Goal: Task Accomplishment & Management: Manage account settings

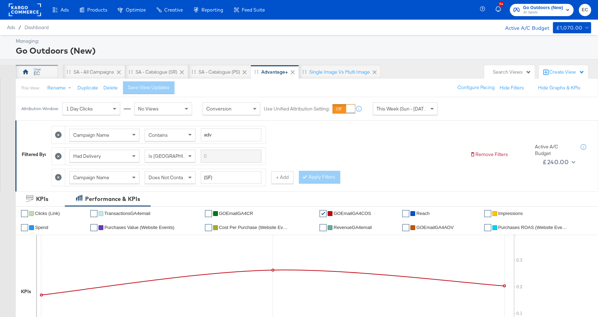
click at [39, 76] on div "EC" at bounding box center [37, 72] width 42 height 14
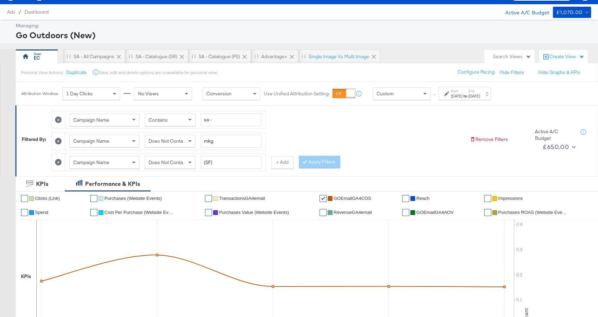
scroll to position [17, 0]
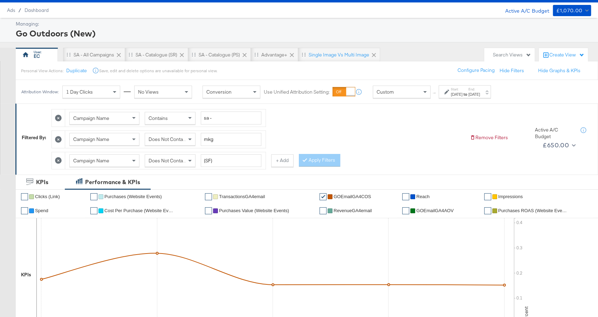
click at [462, 90] on label "Start:" at bounding box center [457, 89] width 12 height 5
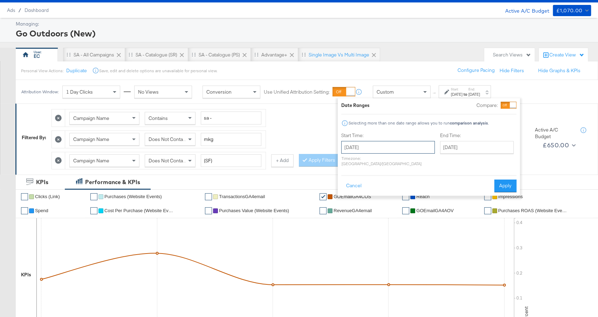
click at [361, 148] on input "[DATE]" at bounding box center [388, 147] width 94 height 13
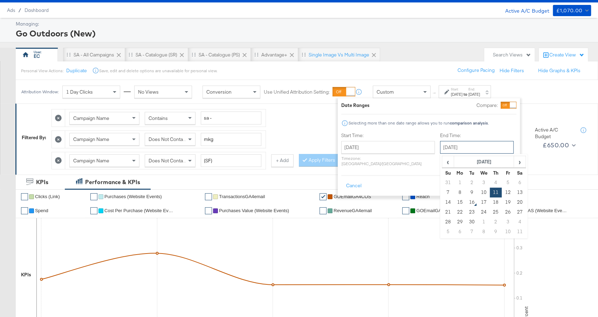
click at [444, 149] on input "[DATE]" at bounding box center [477, 147] width 74 height 13
click at [513, 191] on td "13" at bounding box center [519, 192] width 12 height 10
type input "[DATE]"
drag, startPoint x: 510, startPoint y: 178, endPoint x: 376, endPoint y: 184, distance: 133.9
click at [510, 179] on button "Apply" at bounding box center [505, 185] width 22 height 13
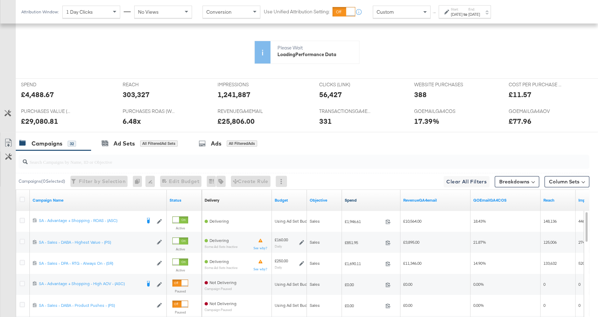
click at [381, 197] on link "Spend" at bounding box center [371, 200] width 53 height 6
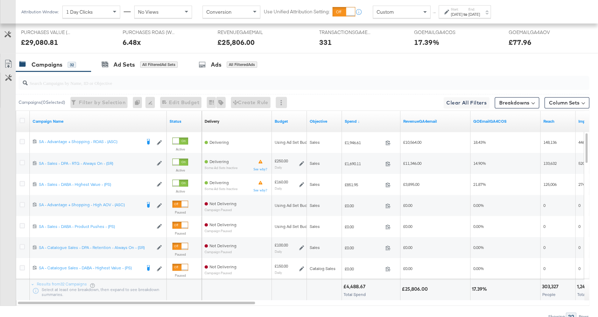
scroll to position [390, 0]
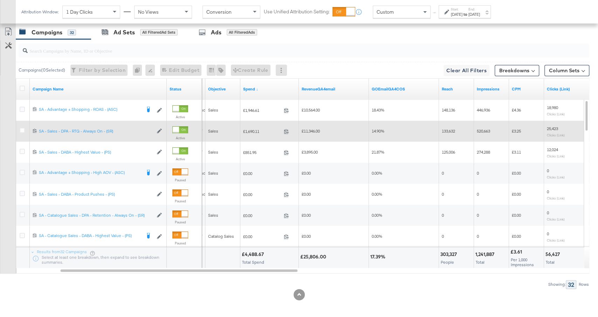
click at [251, 129] on span "£1,690.11" at bounding box center [262, 131] width 38 height 5
copy span "1,690.11"
click at [310, 130] on span "£11,346.00" at bounding box center [311, 130] width 18 height 5
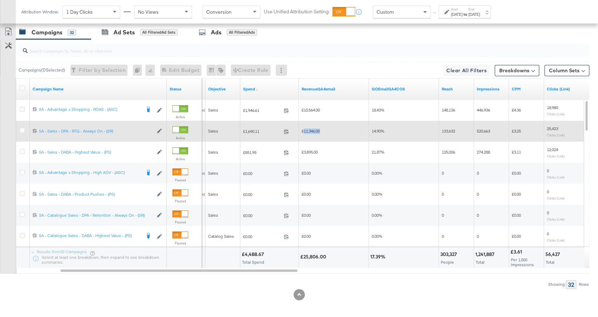
copy span "11,346.00"
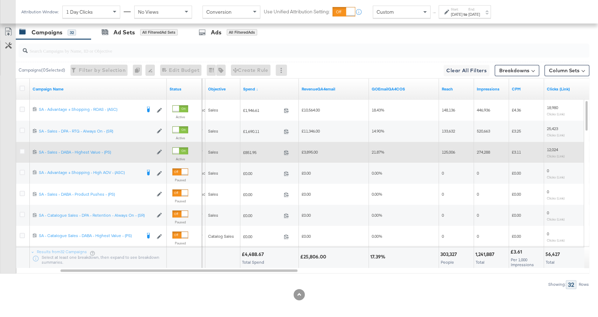
click at [252, 150] on span "£851.95" at bounding box center [262, 152] width 38 height 5
copy span "851.95"
click at [312, 150] on span "£3,895.00" at bounding box center [310, 151] width 16 height 5
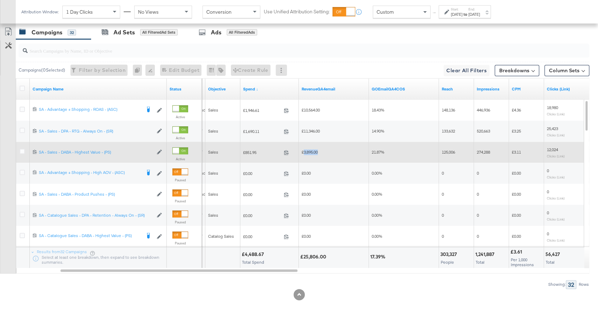
copy span "3,895.00"
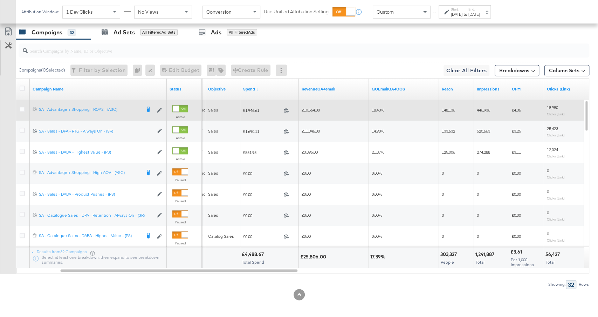
click at [252, 113] on div "£1,946.61 1946.61" at bounding box center [269, 109] width 58 height 21
click at [252, 108] on span "£1,946.61" at bounding box center [262, 110] width 38 height 5
copy span "1,946.61"
click at [311, 107] on span "£10,564.00" at bounding box center [311, 109] width 18 height 5
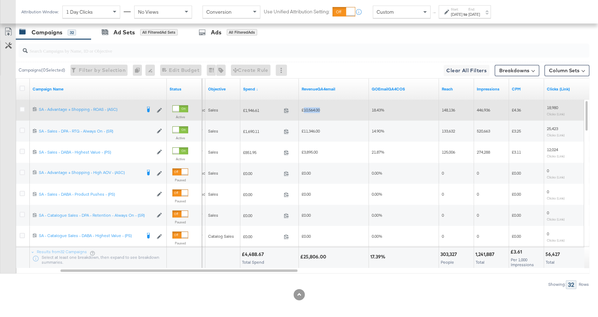
click at [311, 107] on span "£10,564.00" at bounding box center [311, 109] width 18 height 5
copy span "10,564.00"
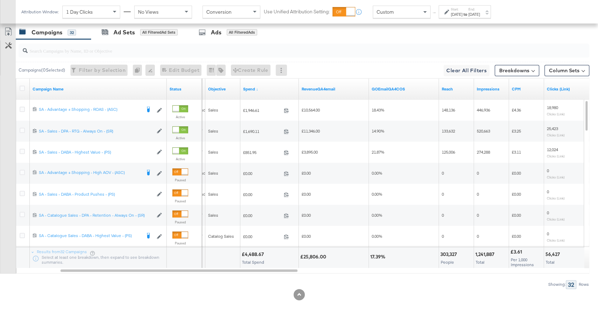
click at [468, 13] on strong "to" at bounding box center [465, 14] width 6 height 5
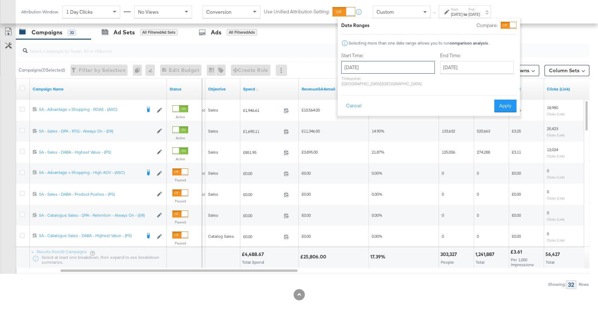
click at [379, 61] on input "September 7th 2025" at bounding box center [388, 67] width 94 height 13
click at [348, 125] on td "14" at bounding box center [349, 122] width 12 height 10
type input "September 14th 2025"
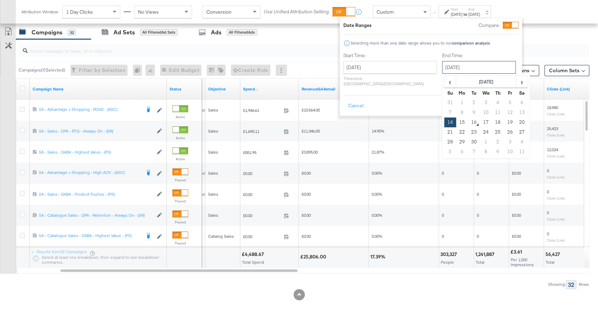
click at [457, 67] on input "September 14th 2025" at bounding box center [479, 67] width 74 height 13
click at [456, 120] on td "15" at bounding box center [462, 122] width 12 height 10
type input "September 15th 2025"
click at [509, 102] on button "Apply" at bounding box center [507, 105] width 22 height 13
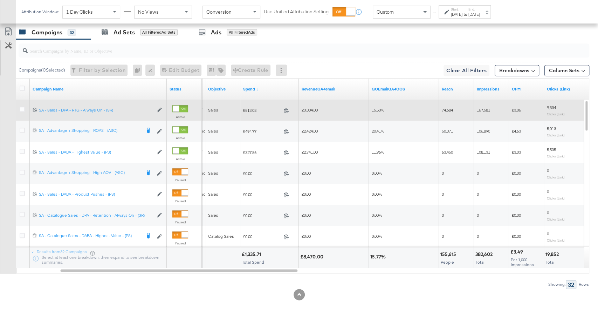
click at [250, 108] on span "£513.08" at bounding box center [262, 110] width 38 height 5
copy span "513.08"
click at [306, 107] on span "£3,304.00" at bounding box center [310, 109] width 16 height 5
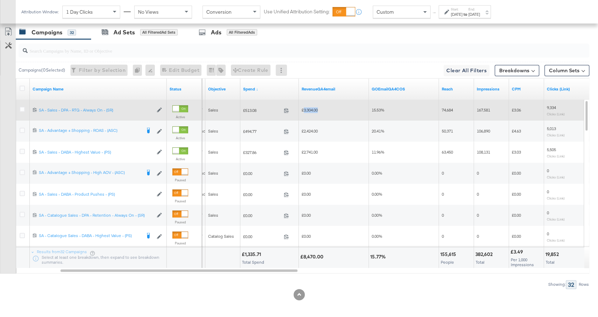
copy span "3,304.00"
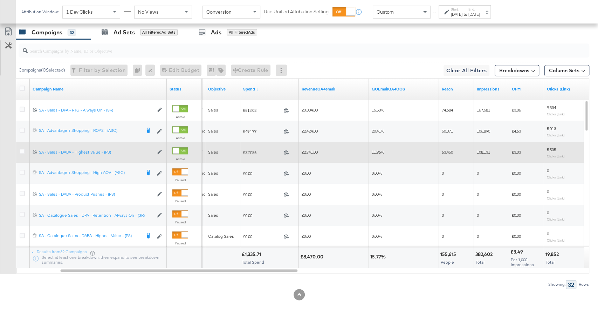
click at [249, 150] on span "£327.86" at bounding box center [262, 152] width 38 height 5
copy span "327.86"
click at [308, 149] on span "£2,741.00" at bounding box center [310, 151] width 16 height 5
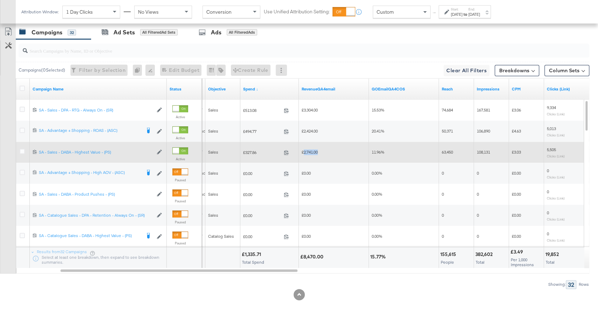
copy span "2,741.00"
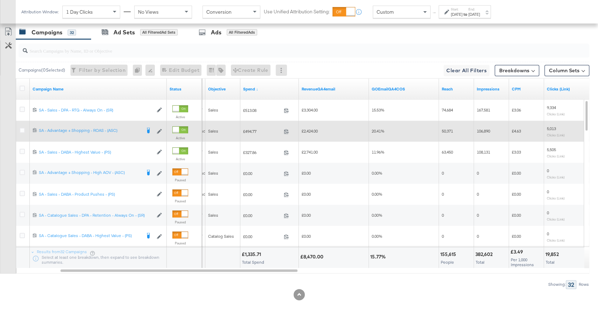
click at [309, 129] on span "£2,424.00" at bounding box center [310, 130] width 16 height 5
click at [250, 129] on span "£494.77" at bounding box center [262, 131] width 38 height 5
click at [310, 129] on span "£2,424.00" at bounding box center [310, 130] width 16 height 5
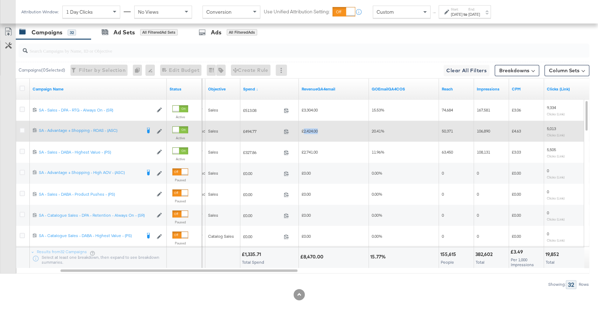
click at [310, 129] on span "£2,424.00" at bounding box center [310, 130] width 16 height 5
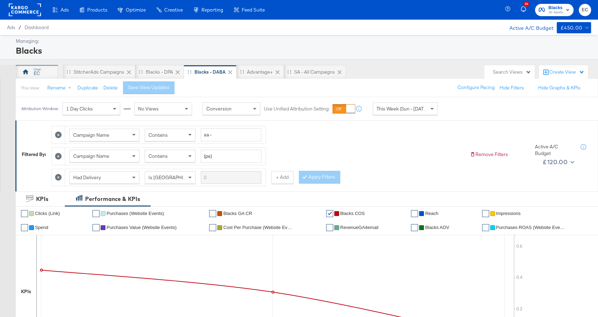
click at [42, 74] on div "EC" at bounding box center [37, 72] width 42 height 14
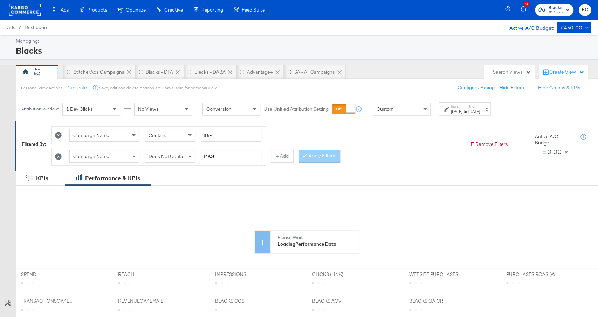
click at [462, 109] on div "[DATE]" at bounding box center [457, 112] width 12 height 6
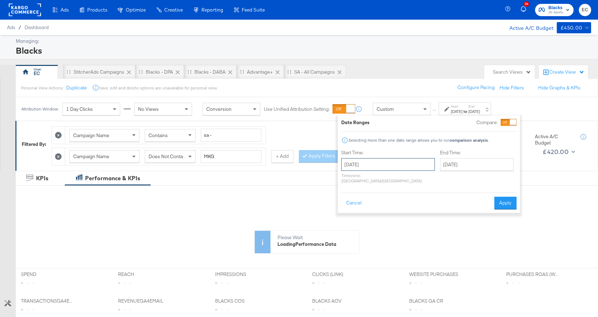
click at [402, 159] on input "[DATE]" at bounding box center [388, 164] width 94 height 13
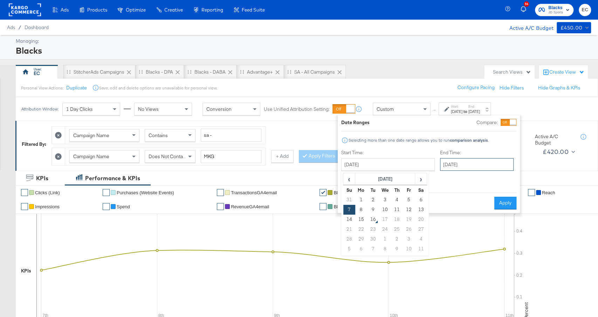
click at [461, 168] on input "[DATE]" at bounding box center [477, 164] width 74 height 13
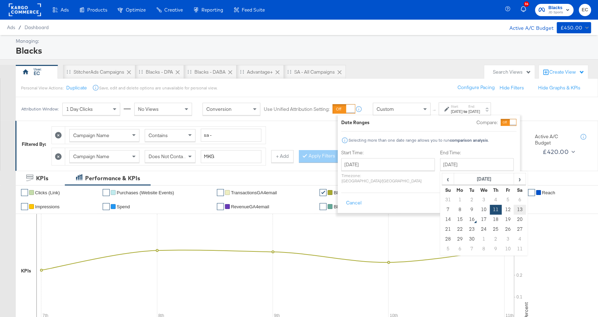
click at [513, 210] on td "13" at bounding box center [519, 210] width 12 height 10
type input "September 13th 2025"
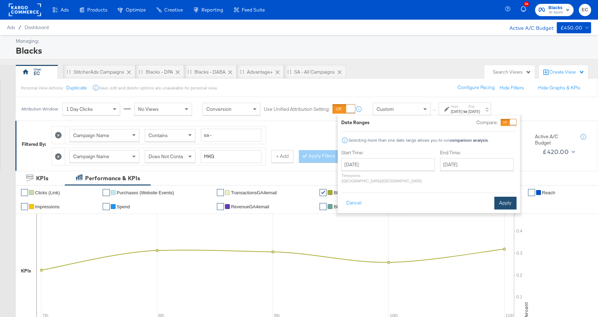
click at [503, 196] on button "Apply" at bounding box center [505, 202] width 22 height 13
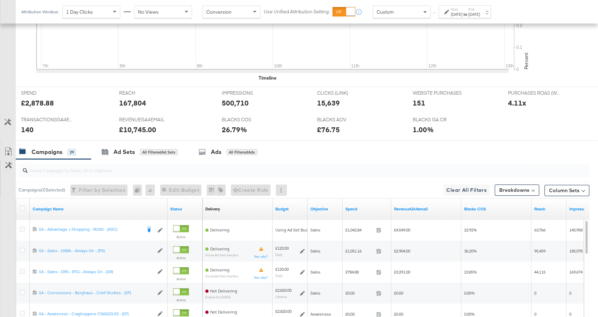
scroll to position [342, 0]
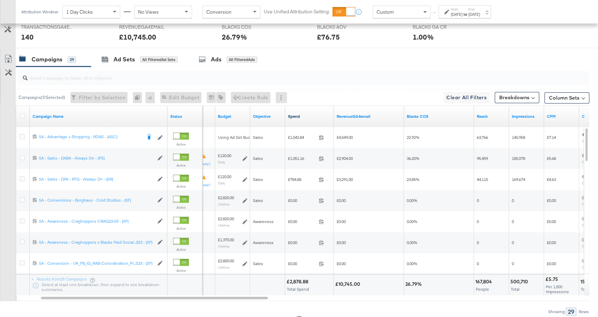
click at [306, 115] on link "Spend" at bounding box center [309, 116] width 43 height 6
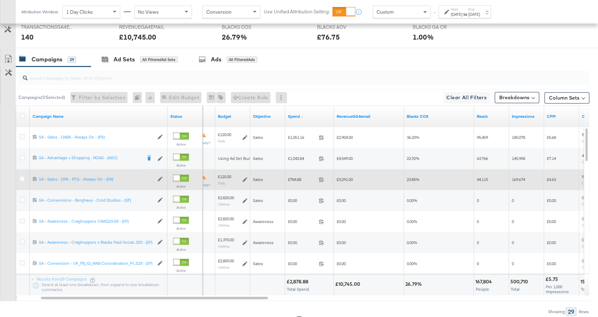
click at [296, 177] on span "£784.88" at bounding box center [302, 179] width 28 height 5
copy span "784.88"
click at [344, 177] on span "£3,291.00" at bounding box center [345, 179] width 16 height 5
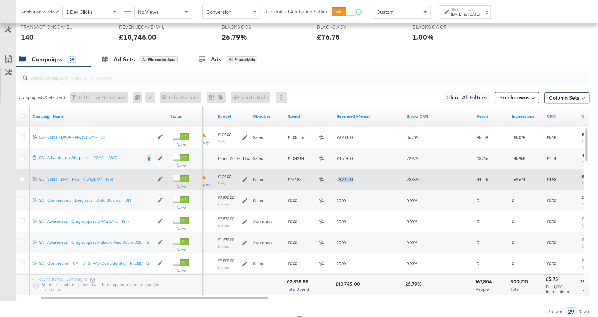
copy span "3,291.00"
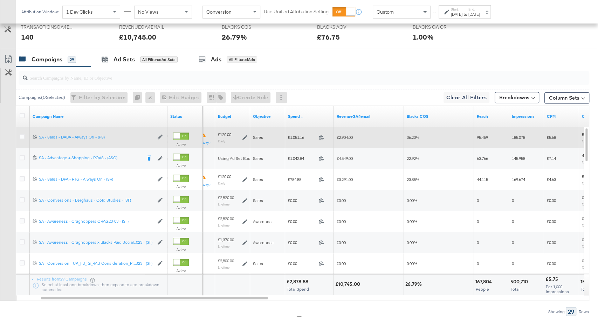
click at [344, 137] on span "£2,904.00" at bounding box center [345, 136] width 16 height 5
click at [297, 136] on span "£1,051.16" at bounding box center [302, 136] width 28 height 5
copy span "1,051.16"
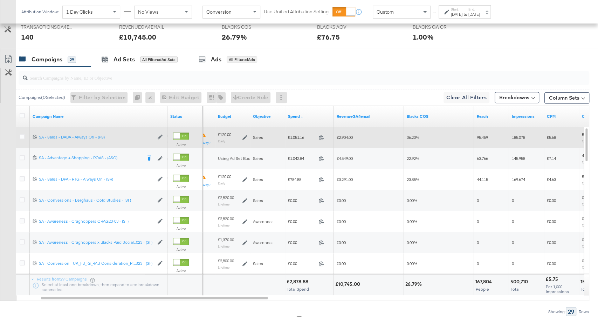
click at [347, 134] on span "£2,904.00" at bounding box center [345, 136] width 16 height 5
copy span "2,904.00"
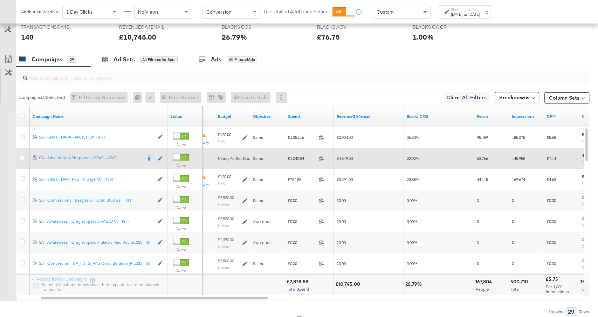
click at [294, 156] on span "£1,042.84" at bounding box center [302, 158] width 28 height 5
copy span "1,042.84"
click at [346, 156] on span "£4,549.00" at bounding box center [345, 158] width 16 height 5
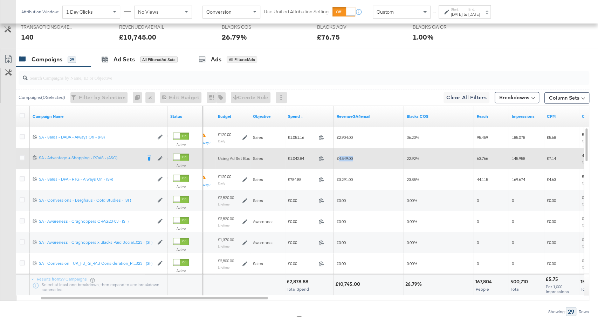
copy span "4,549.00"
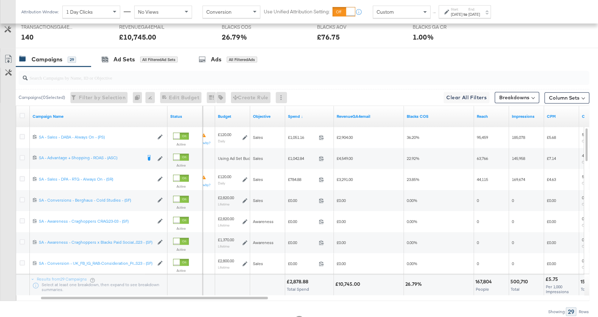
click at [468, 13] on strong "to" at bounding box center [465, 14] width 6 height 5
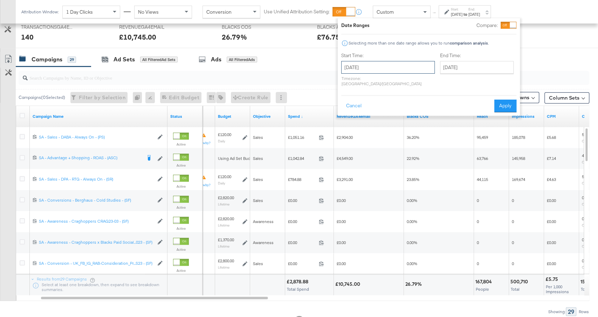
click at [373, 65] on input "September 7th 2025" at bounding box center [388, 67] width 94 height 13
click at [349, 122] on td "14" at bounding box center [349, 122] width 12 height 10
type input "September 14th 2025"
click at [461, 67] on input "September 14th 2025" at bounding box center [479, 67] width 74 height 13
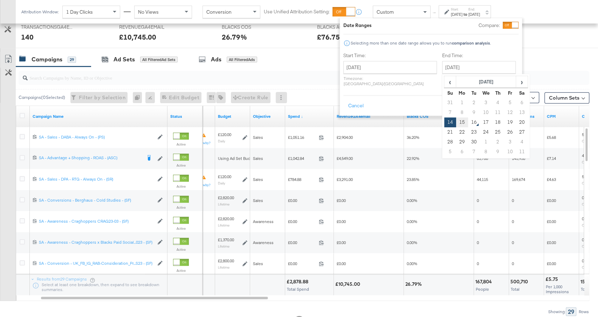
click at [456, 120] on td "15" at bounding box center [462, 122] width 12 height 10
type input "September 15th 2025"
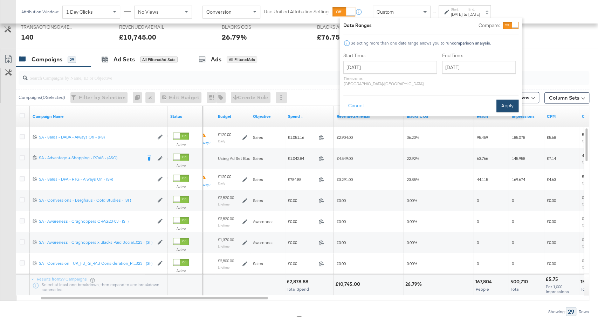
click at [510, 99] on button "Apply" at bounding box center [507, 105] width 22 height 13
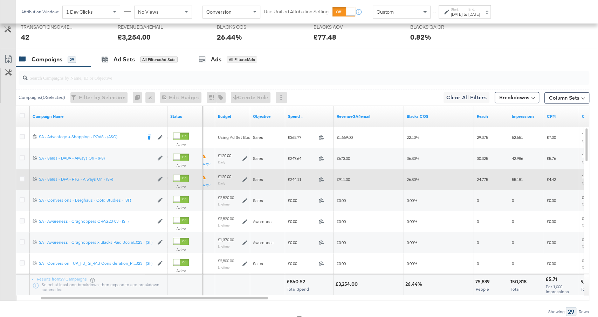
click at [293, 180] on span "£244.11" at bounding box center [302, 179] width 28 height 5
copy span "244.11"
click at [343, 177] on span "£911.00" at bounding box center [343, 179] width 13 height 5
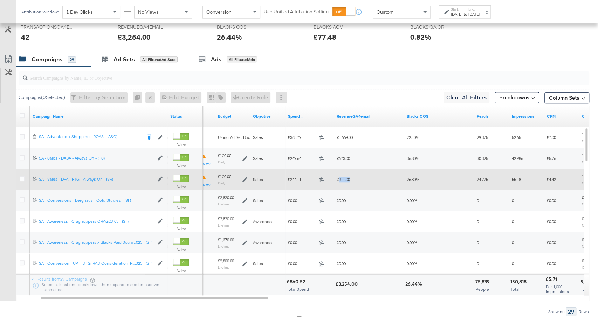
copy span "911.00"
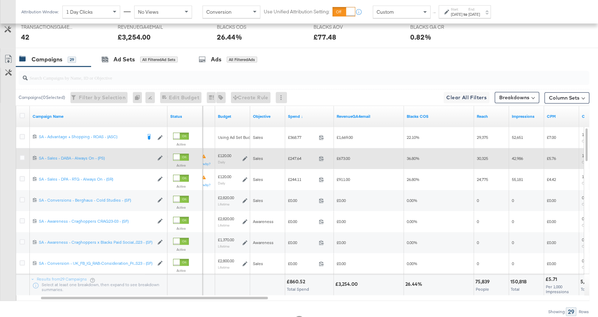
click at [296, 156] on span "£247.64" at bounding box center [302, 158] width 28 height 5
copy span "247.64"
click at [342, 158] on div "£673.00" at bounding box center [369, 159] width 64 height 6
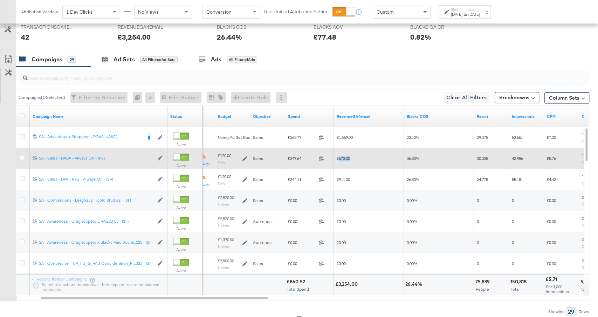
copy span "673.00"
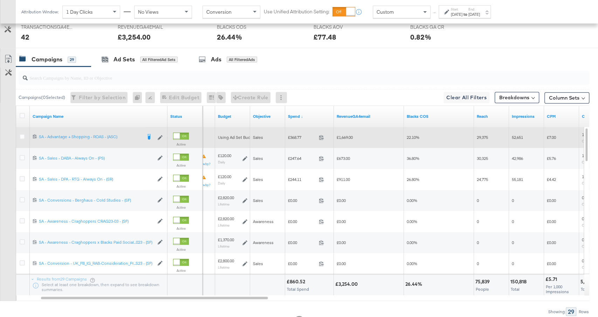
click at [293, 134] on span "£368.77" at bounding box center [302, 136] width 28 height 5
click at [346, 137] on span "£1,669.00" at bounding box center [345, 136] width 16 height 5
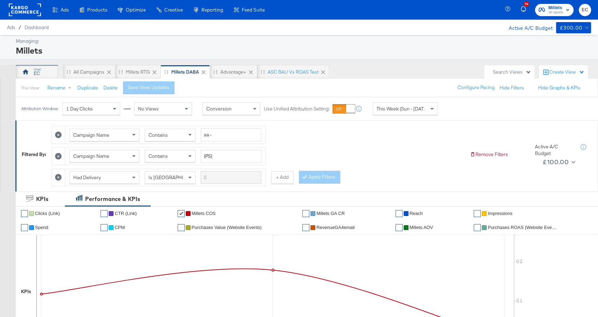
click at [40, 71] on div "EC" at bounding box center [37, 73] width 6 height 7
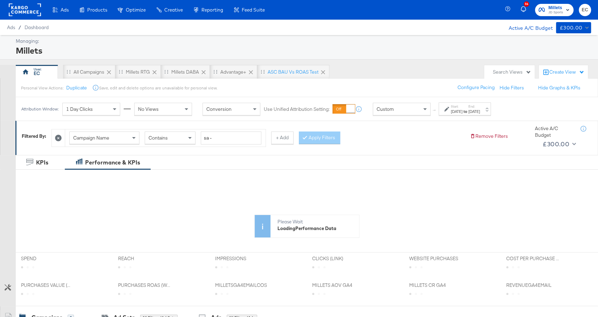
click at [468, 110] on strong "to" at bounding box center [465, 111] width 6 height 5
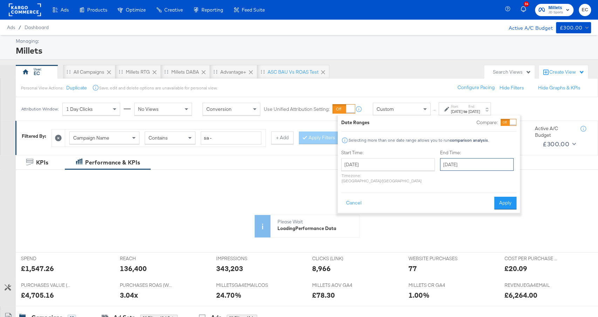
click at [454, 170] on input "September 11th 2025" at bounding box center [477, 164] width 74 height 13
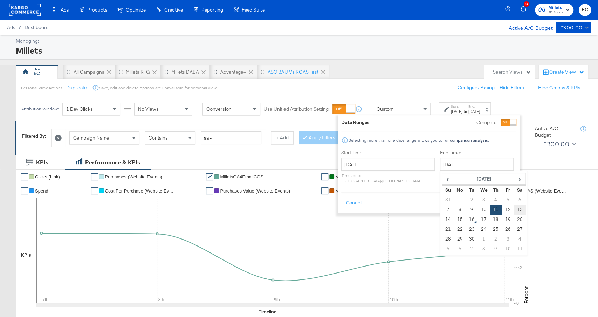
click at [513, 210] on td "13" at bounding box center [519, 210] width 12 height 10
type input "September 13th 2025"
click at [505, 196] on button "Apply" at bounding box center [505, 202] width 22 height 13
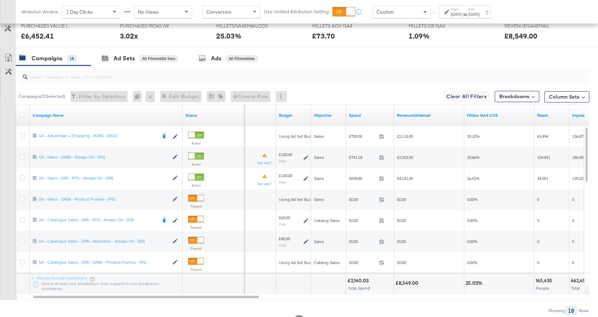
scroll to position [336, 0]
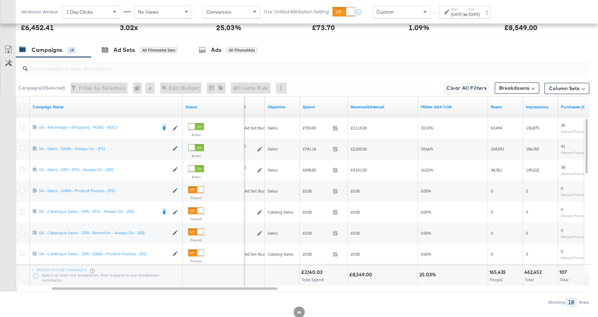
click at [315, 111] on div "Spend" at bounding box center [324, 106] width 48 height 21
click at [317, 110] on div "Spend" at bounding box center [324, 106] width 48 height 11
click at [317, 106] on link "Spend" at bounding box center [324, 107] width 42 height 6
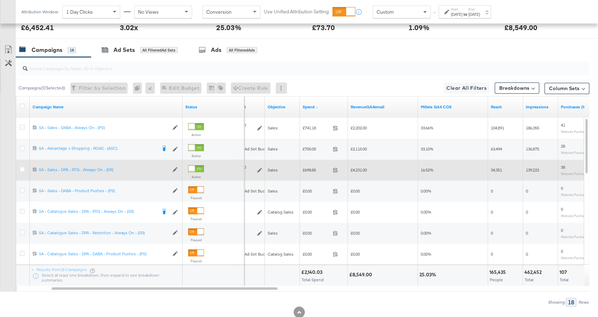
click at [306, 167] on span "£698.85" at bounding box center [316, 169] width 27 height 5
click at [308, 167] on span "£698.85" at bounding box center [316, 169] width 27 height 5
copy span "698.85"
click at [359, 168] on span "£4,231.00" at bounding box center [359, 169] width 16 height 5
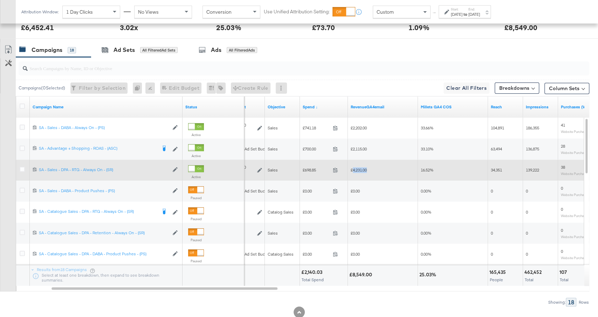
click at [359, 168] on span "£4,231.00" at bounding box center [359, 169] width 16 height 5
copy span "4,231.00"
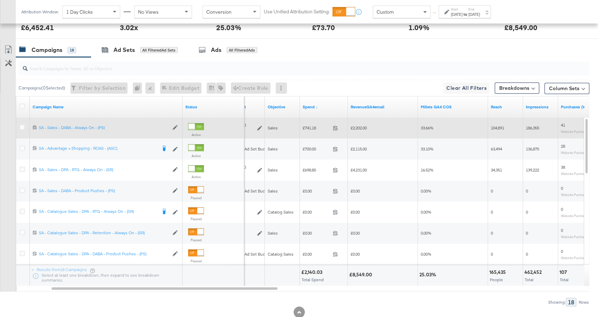
click at [309, 127] on span "£741.18" at bounding box center [316, 127] width 27 height 5
copy span "741.18"
click at [361, 127] on span "£2,202.00" at bounding box center [359, 127] width 16 height 5
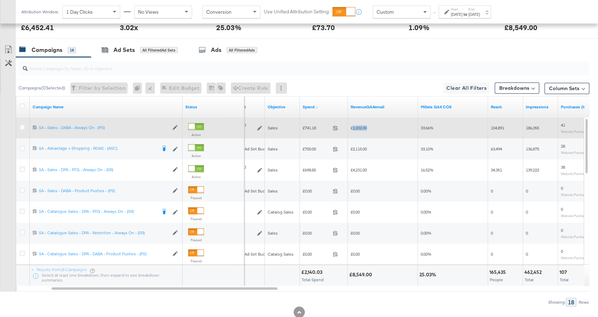
copy span "2,202.00"
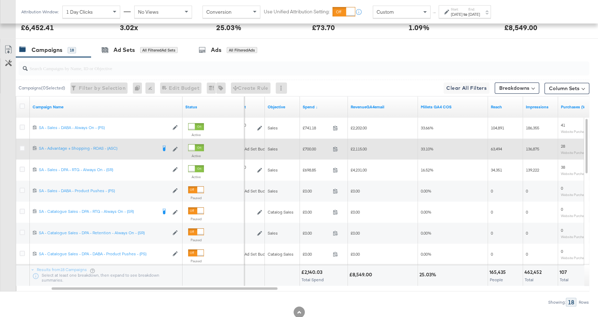
click at [362, 146] on span "£2,115.00" at bounding box center [359, 148] width 16 height 5
copy span "2,115.00"
click at [310, 149] on span "£700.00" at bounding box center [316, 148] width 27 height 5
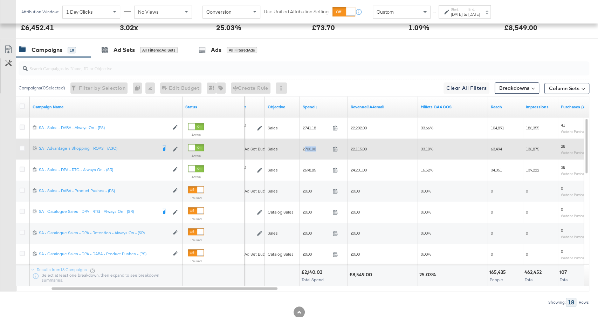
copy span "700.00"
click at [357, 149] on span "£2,115.00" at bounding box center [359, 148] width 16 height 5
copy span "2,115.00"
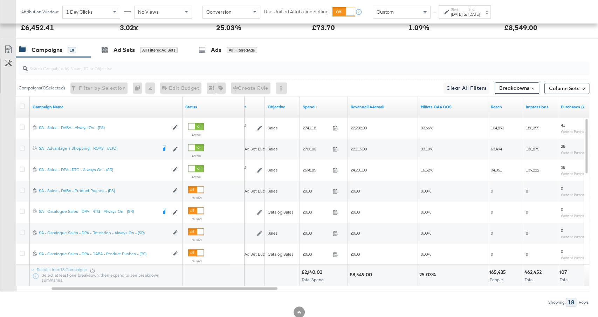
click at [480, 14] on div "Sep 13th 2025" at bounding box center [474, 15] width 12 height 6
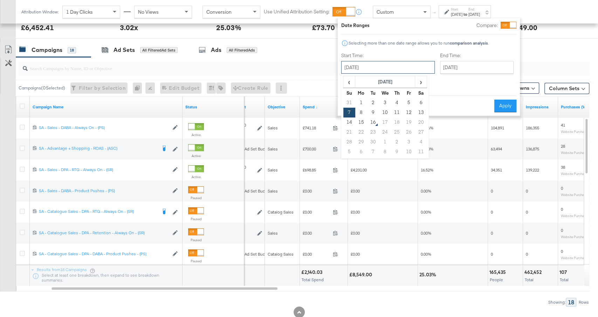
click at [375, 67] on input "September 7th 2025" at bounding box center [388, 67] width 94 height 13
click at [349, 123] on td "14" at bounding box center [349, 122] width 12 height 10
type input "September 14th 2025"
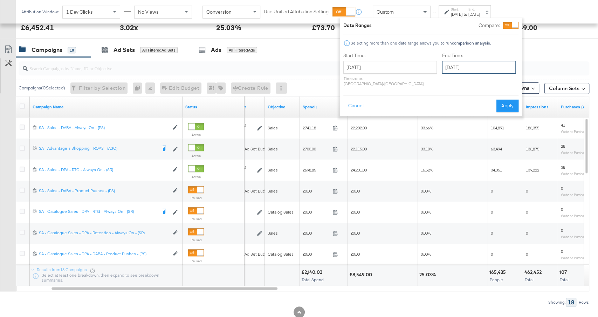
click at [450, 72] on input "September 14th 2025" at bounding box center [479, 67] width 74 height 13
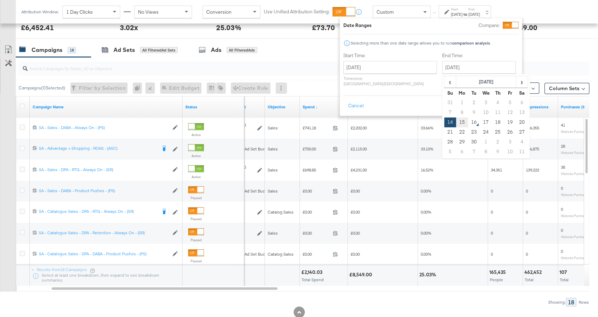
click at [456, 123] on td "15" at bounding box center [462, 122] width 12 height 10
type input "September 15th 2025"
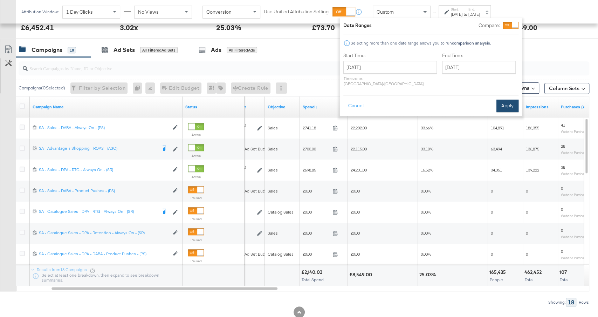
click at [507, 102] on button "Apply" at bounding box center [507, 105] width 22 height 13
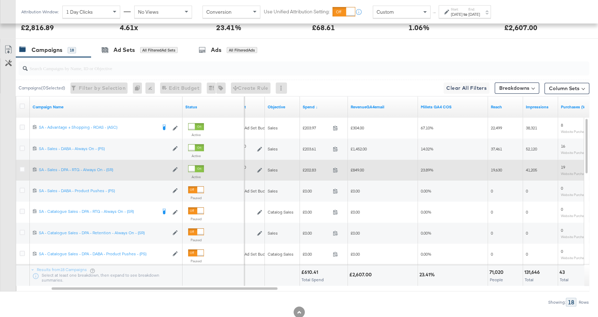
click at [311, 171] on div "£202.83 202.83" at bounding box center [324, 169] width 48 height 11
click at [311, 170] on span "£202.83" at bounding box center [316, 169] width 27 height 5
copy span "202.83"
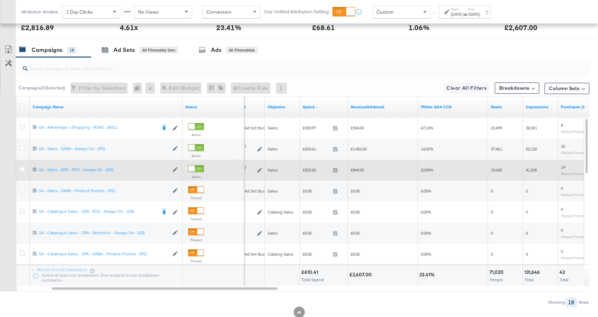
click at [357, 170] on span "£849.00" at bounding box center [357, 169] width 13 height 5
copy span "849.00"
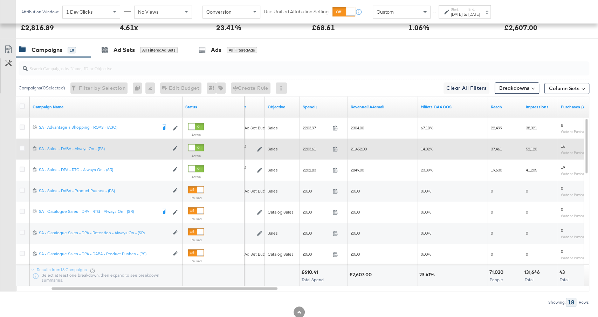
click at [309, 147] on span "£203.61" at bounding box center [316, 148] width 27 height 5
copy span "203.61"
click at [358, 149] on span "£1,452.00" at bounding box center [359, 148] width 16 height 5
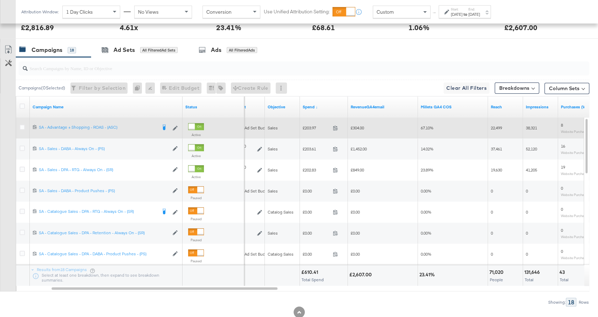
click at [309, 128] on span "£203.97" at bounding box center [316, 127] width 27 height 5
click at [358, 125] on span "£304.00" at bounding box center [357, 127] width 13 height 5
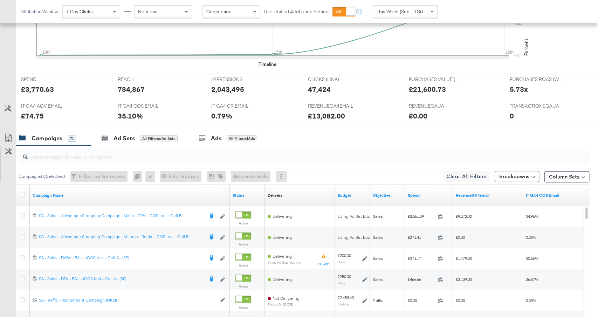
scroll to position [302, 0]
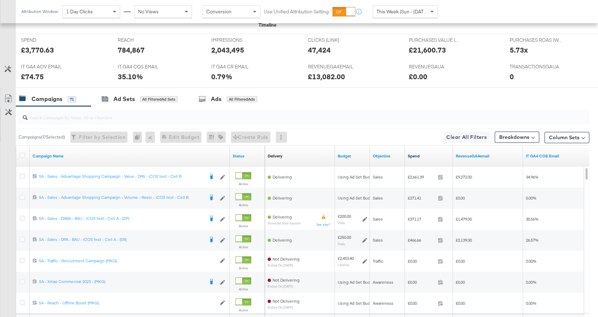
click at [437, 154] on link "Spend" at bounding box center [429, 156] width 42 height 6
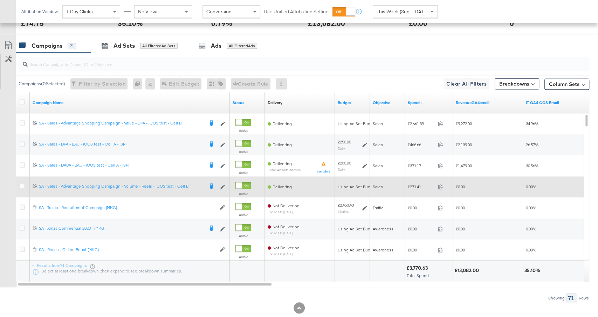
scroll to position [0, 0]
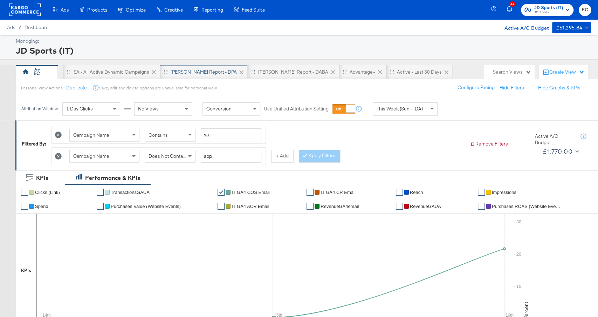
click at [190, 70] on div "[PERSON_NAME] Report - DPA" at bounding box center [204, 72] width 66 height 7
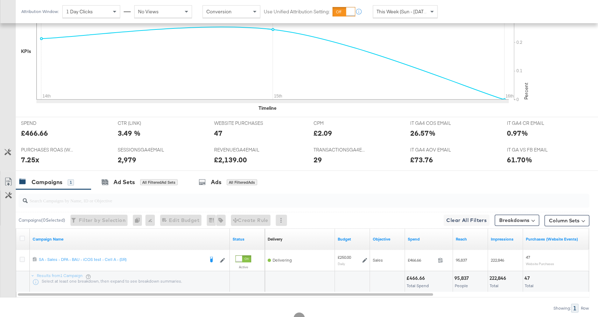
scroll to position [230, 0]
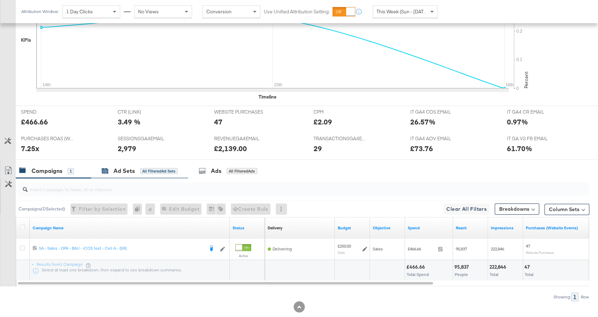
click at [147, 168] on div "All Filtered Ad Sets" at bounding box center [158, 171] width 37 height 6
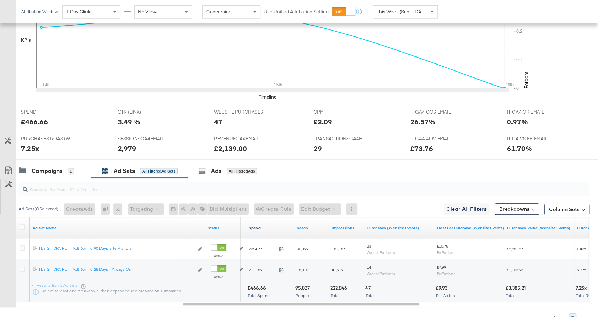
click at [281, 225] on link "Spend" at bounding box center [270, 228] width 42 height 6
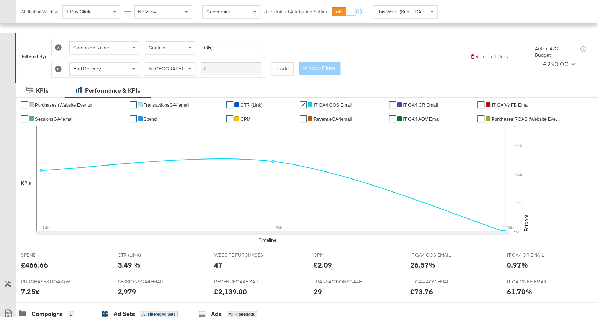
scroll to position [0, 0]
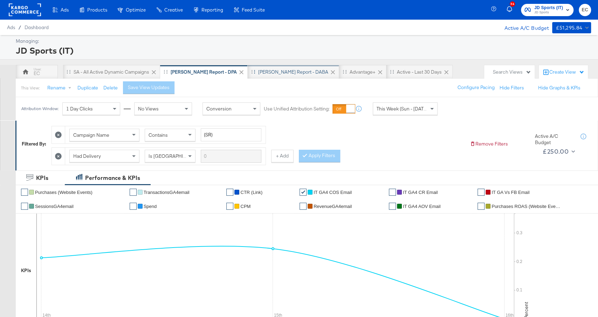
click at [258, 73] on div "[PERSON_NAME] Report - DABA" at bounding box center [293, 72] width 70 height 7
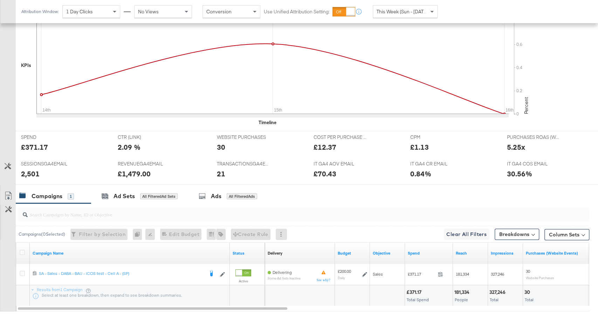
scroll to position [251, 0]
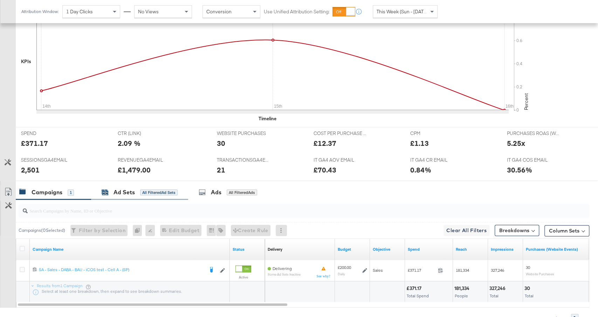
click at [168, 189] on div "All Filtered Ad Sets" at bounding box center [158, 192] width 37 height 6
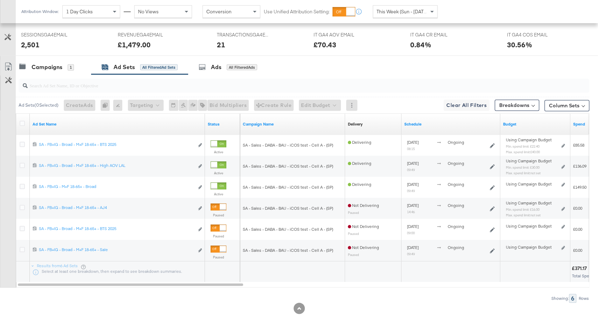
scroll to position [389, 0]
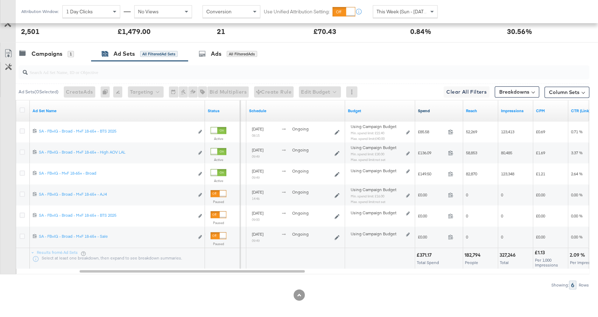
click at [436, 108] on link "Spend" at bounding box center [439, 111] width 42 height 6
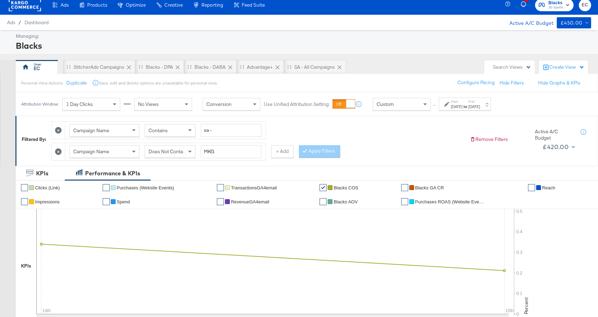
scroll to position [5, 0]
click at [255, 70] on div "Advantage+" at bounding box center [259, 67] width 47 height 14
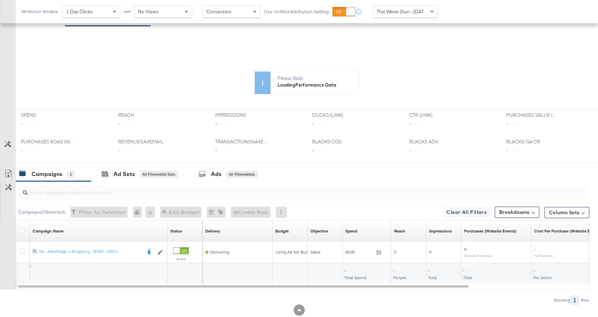
scroll to position [174, 0]
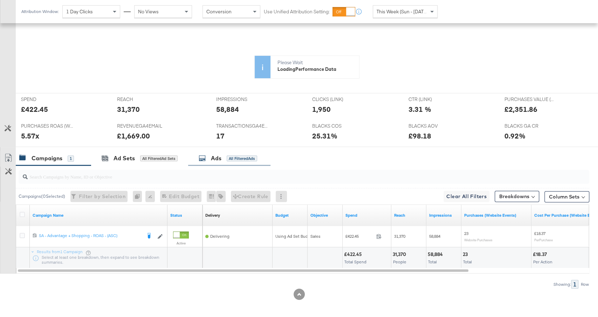
click at [212, 161] on div "Ads All Filtered Ads" at bounding box center [229, 158] width 82 height 15
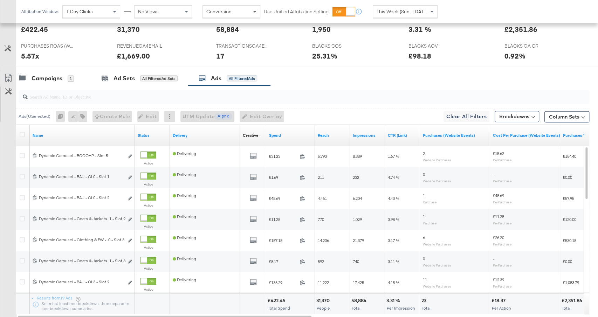
scroll to position [369, 0]
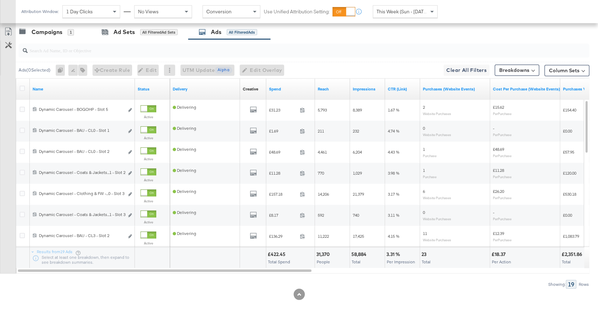
click at [290, 78] on div "Spend" at bounding box center [290, 88] width 49 height 21
click at [288, 86] on link "Spend" at bounding box center [290, 89] width 43 height 6
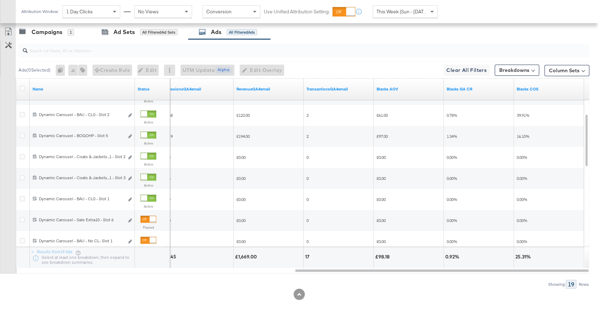
click at [414, 14] on span "This Week (Sun - Today)" at bounding box center [403, 11] width 53 height 6
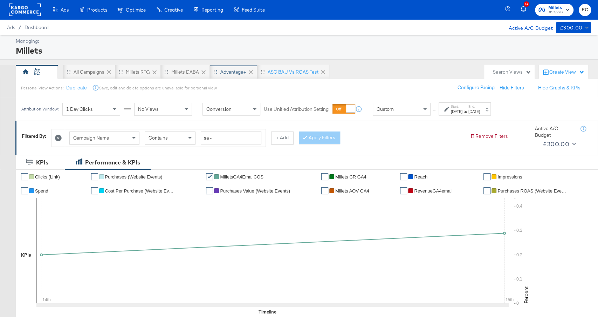
click at [223, 69] on div "Advantage+" at bounding box center [233, 72] width 26 height 7
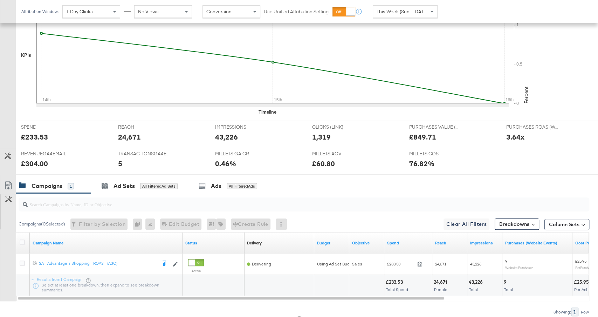
scroll to position [243, 0]
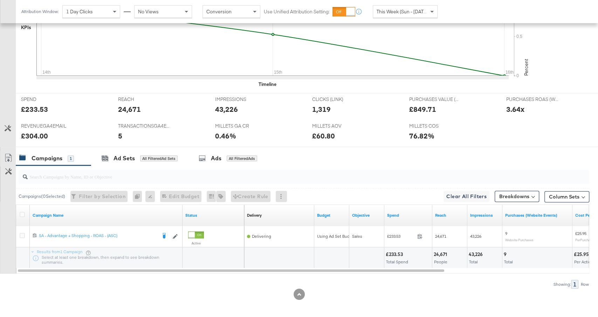
click at [248, 147] on div at bounding box center [299, 150] width 598 height 6
click at [251, 161] on div "Ads All Filtered Ads" at bounding box center [229, 158] width 82 height 15
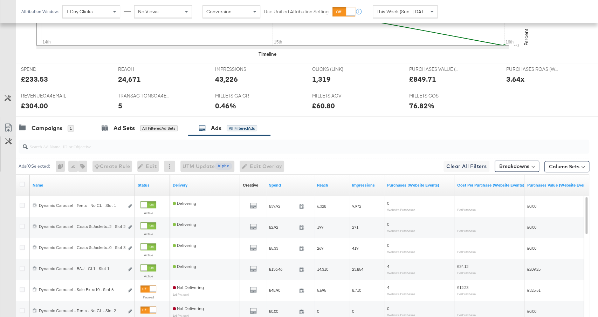
scroll to position [276, 0]
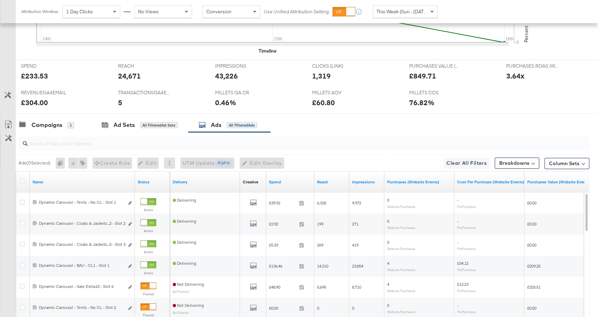
click at [284, 185] on div "Spend" at bounding box center [290, 181] width 48 height 21
click at [284, 182] on div "Spend" at bounding box center [290, 181] width 48 height 11
click at [286, 182] on div "Spend" at bounding box center [290, 181] width 48 height 11
click at [286, 179] on link "Spend" at bounding box center [290, 182] width 42 height 6
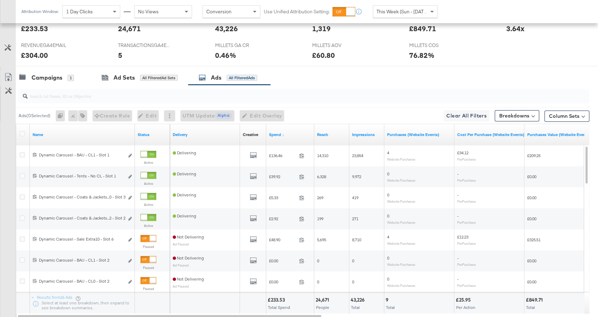
scroll to position [369, 0]
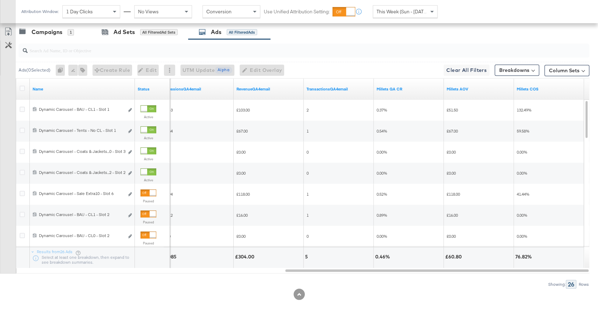
click at [399, 8] on span "This Week (Sun - Today)" at bounding box center [403, 11] width 53 height 6
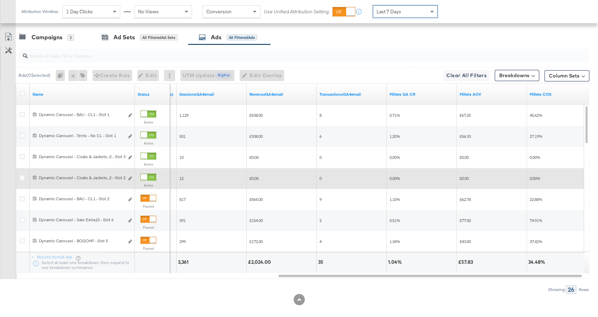
scroll to position [361, 0]
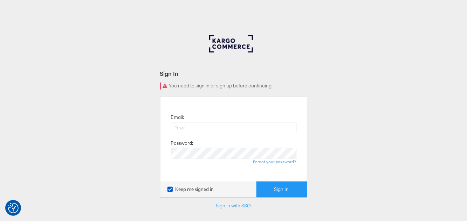
click at [224, 122] on div "Email: Password: Forgot your password?" at bounding box center [234, 139] width 136 height 74
click at [213, 129] on input "email" at bounding box center [233, 127] width 125 height 11
type input "[PERSON_NAME][EMAIL_ADDRESS][PERSON_NAME][DOMAIN_NAME]"
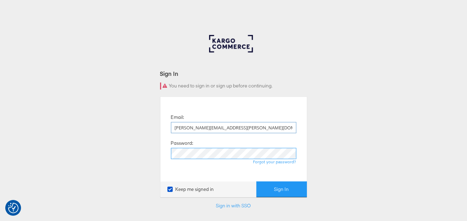
click at [256, 182] on button "Sign In" at bounding box center [281, 190] width 50 height 16
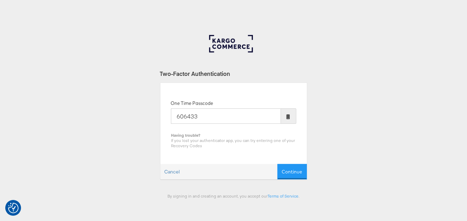
type input "606433"
click at [277, 164] on button "Continue" at bounding box center [291, 172] width 29 height 16
